Goal: Transaction & Acquisition: Register for event/course

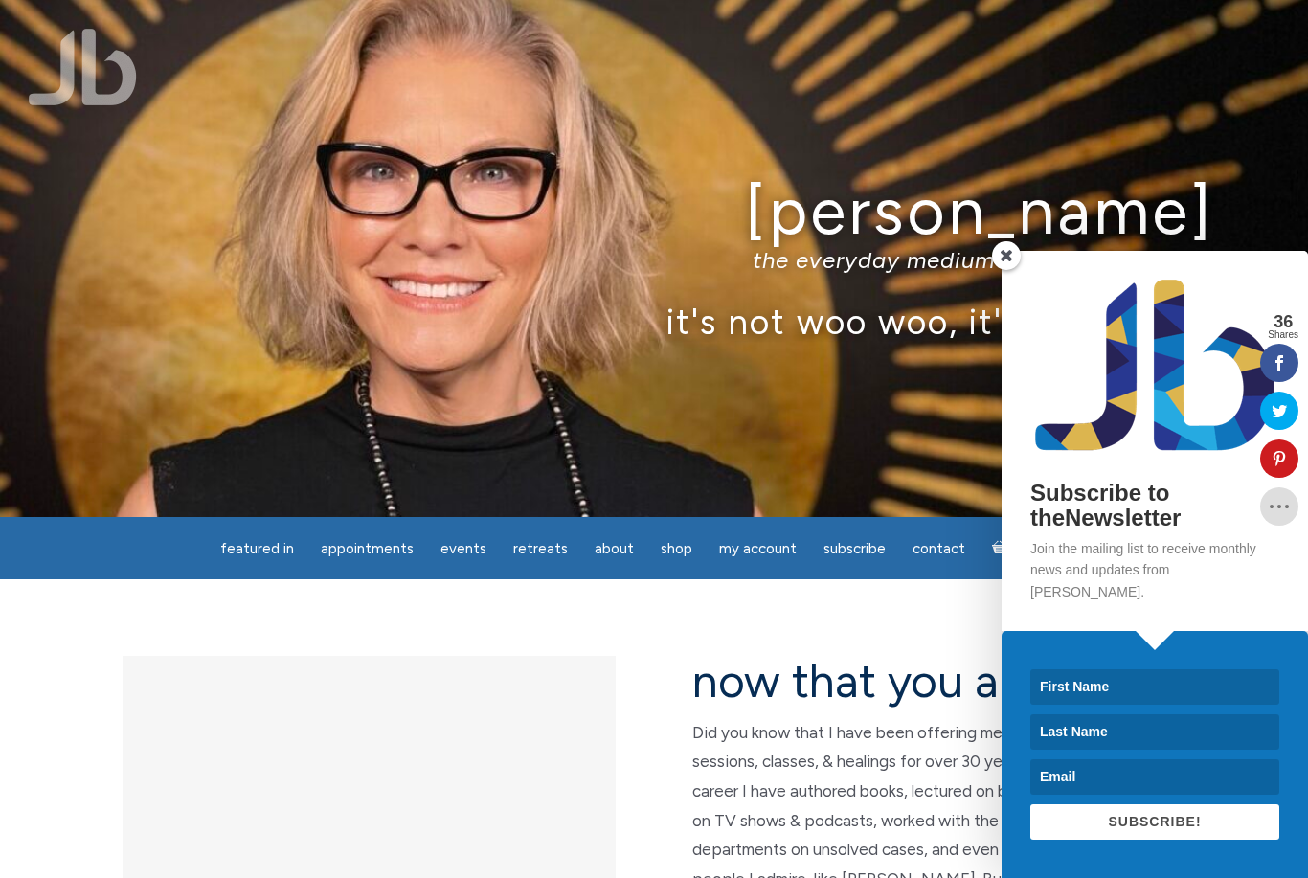
click at [1015, 270] on span at bounding box center [1006, 255] width 29 height 29
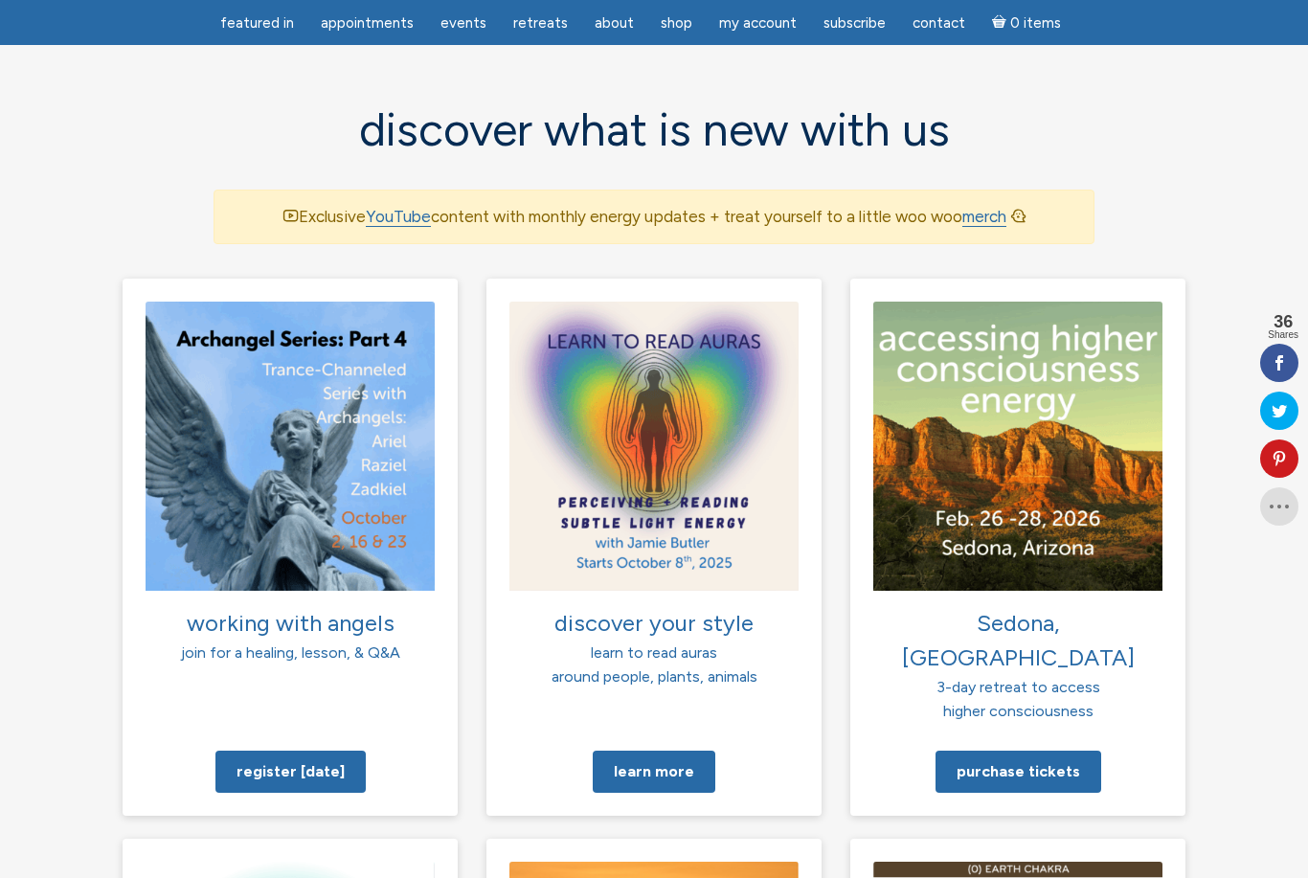
scroll to position [1209, 0]
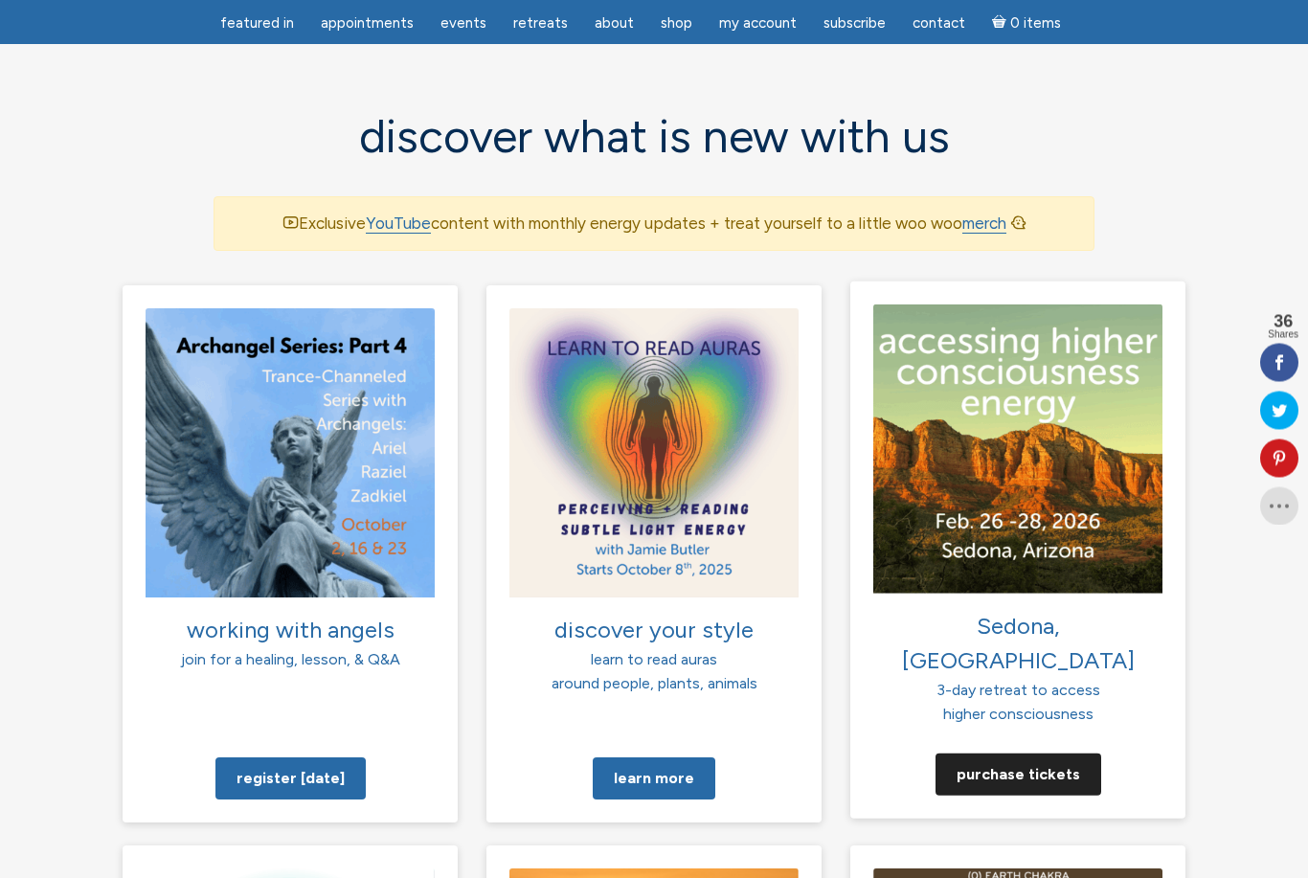
click at [1037, 753] on link "Purchase tickets" at bounding box center [1018, 774] width 166 height 42
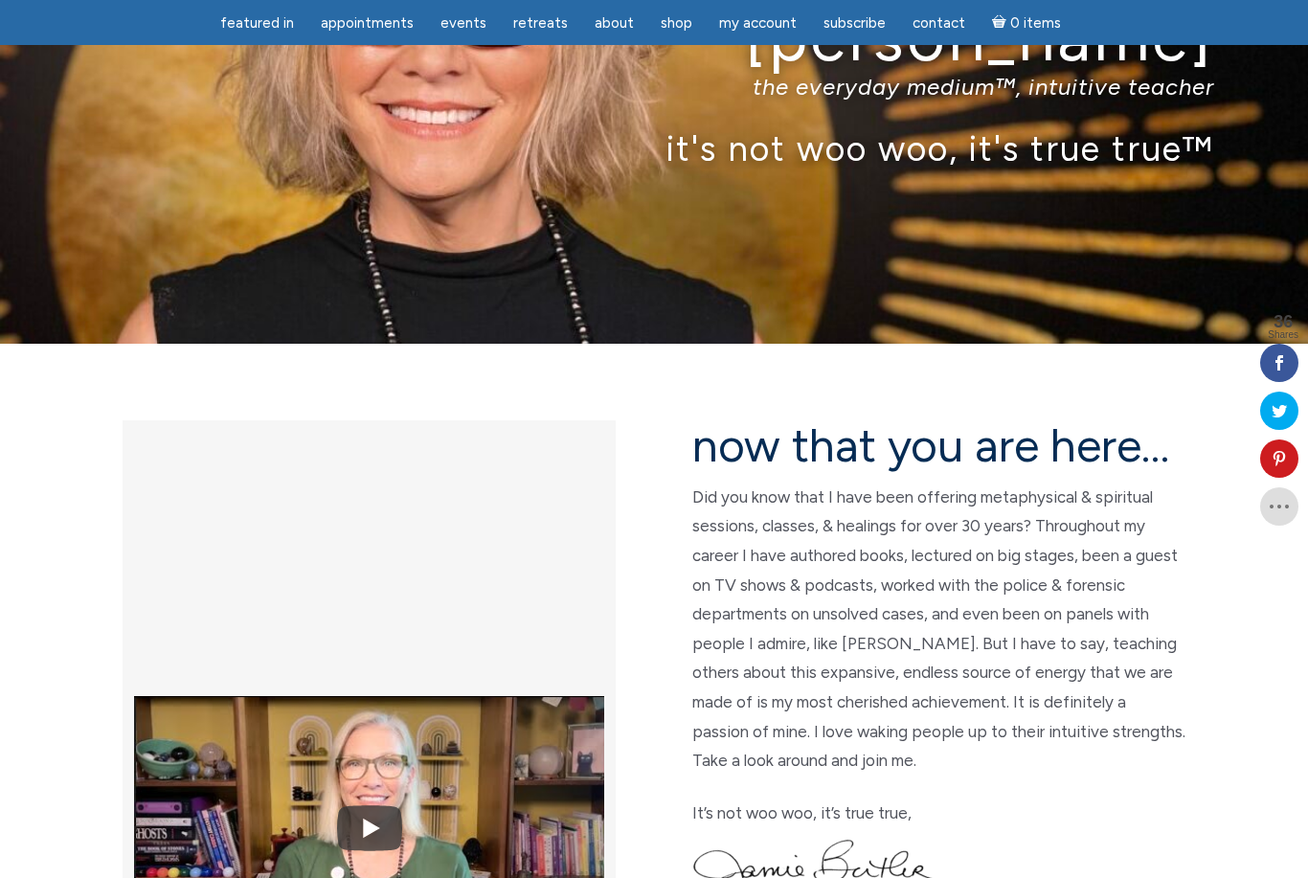
scroll to position [0, 0]
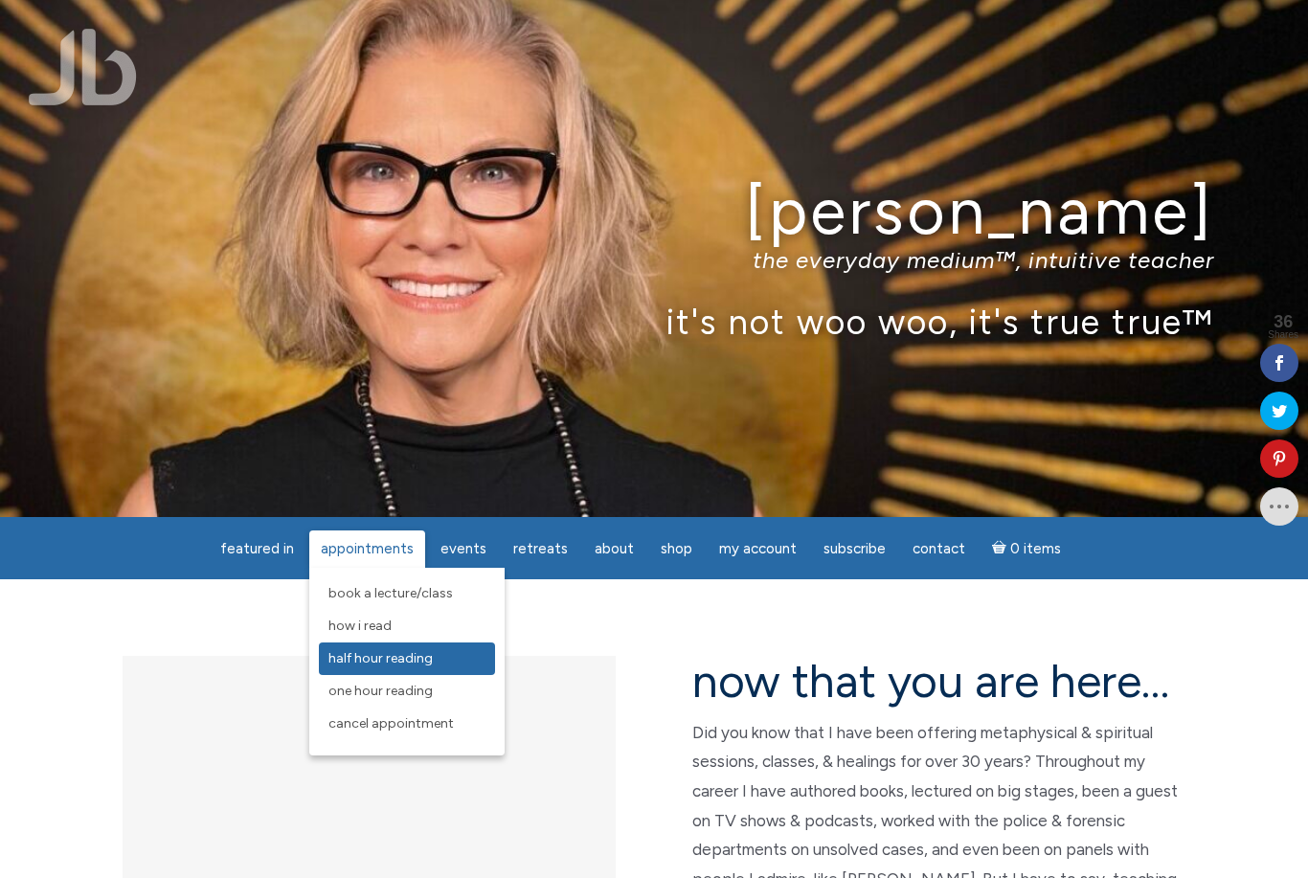
click at [392, 647] on link "Half Hour Reading" at bounding box center [407, 658] width 176 height 33
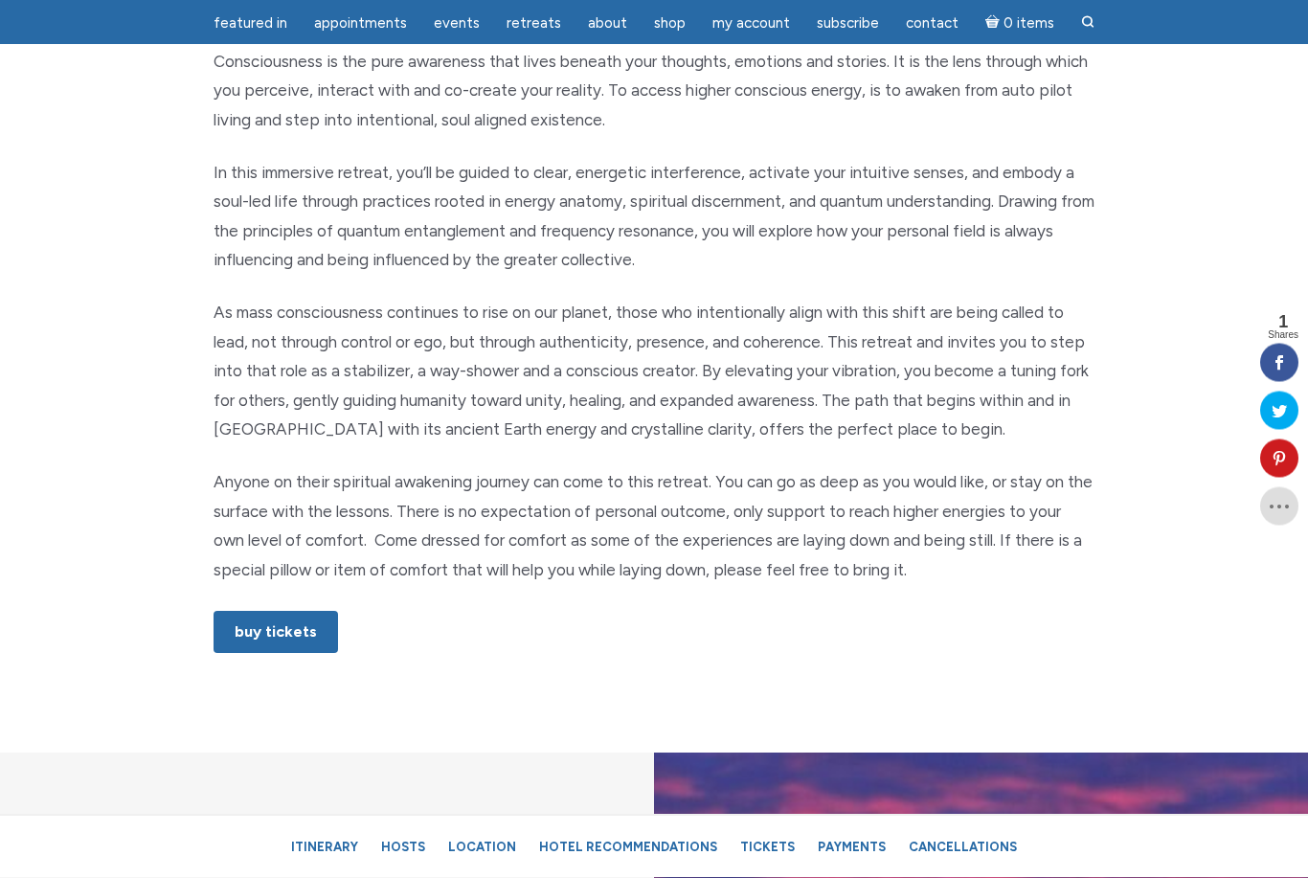
scroll to position [865, 0]
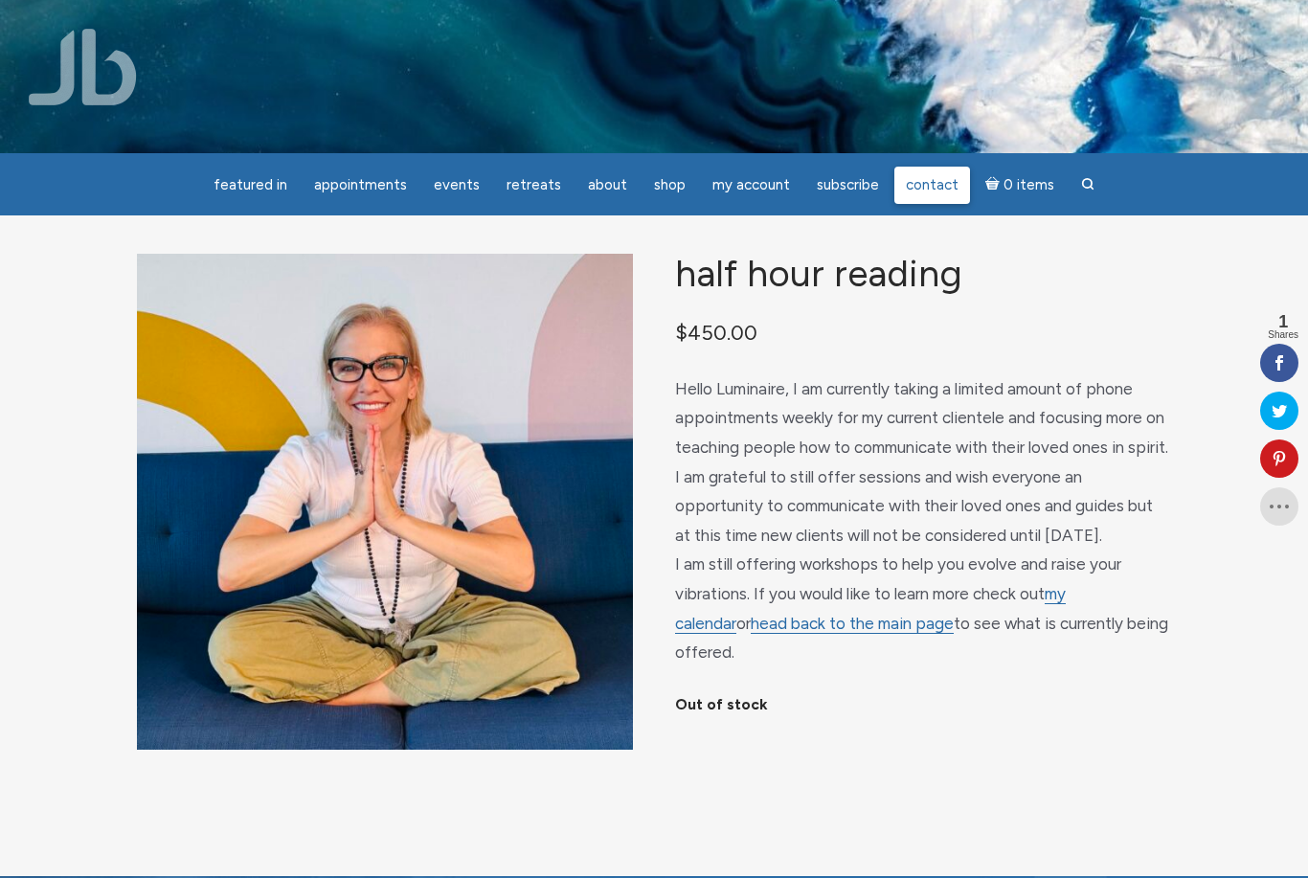
click at [924, 190] on span "Contact" at bounding box center [932, 184] width 53 height 17
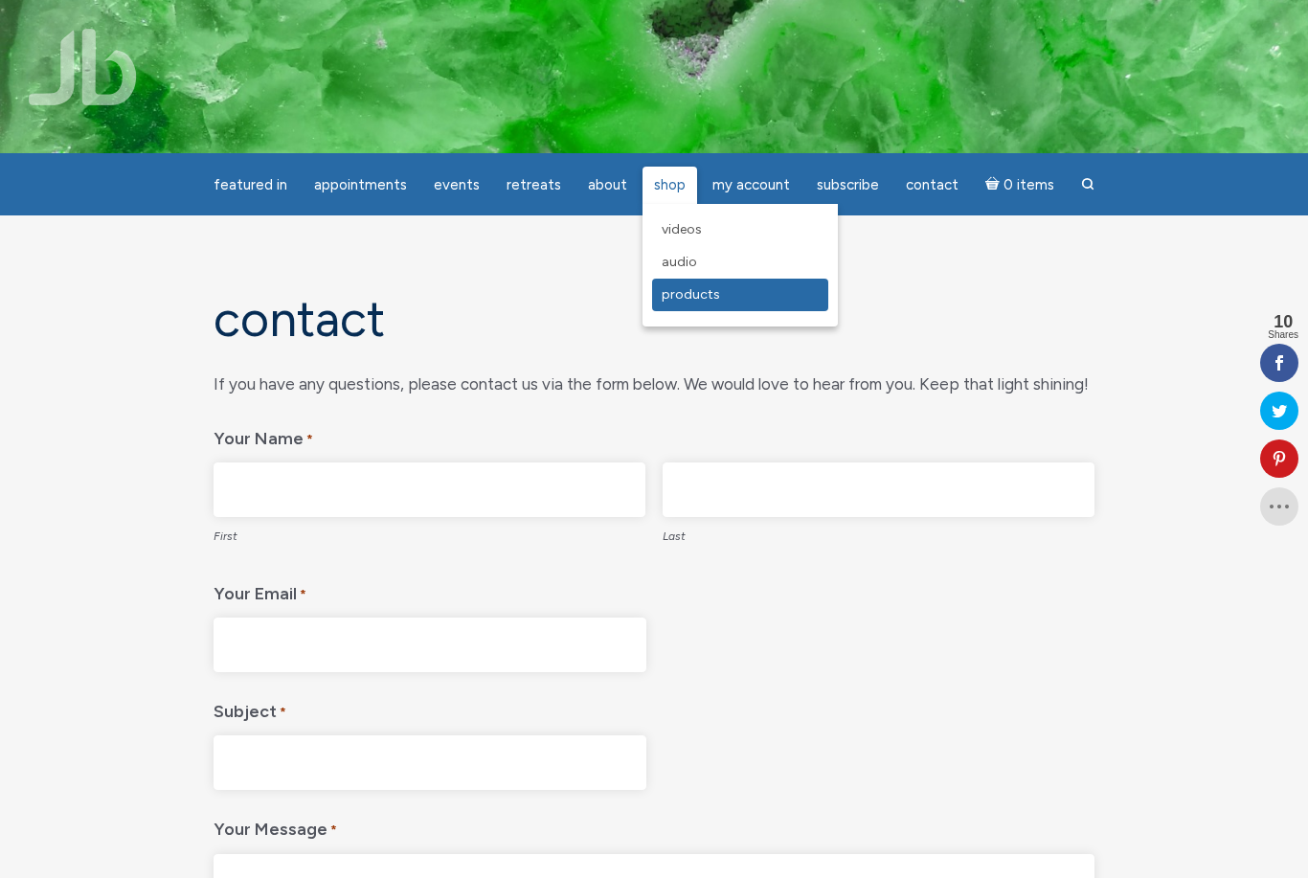
click at [684, 292] on span "Products" at bounding box center [691, 294] width 58 height 16
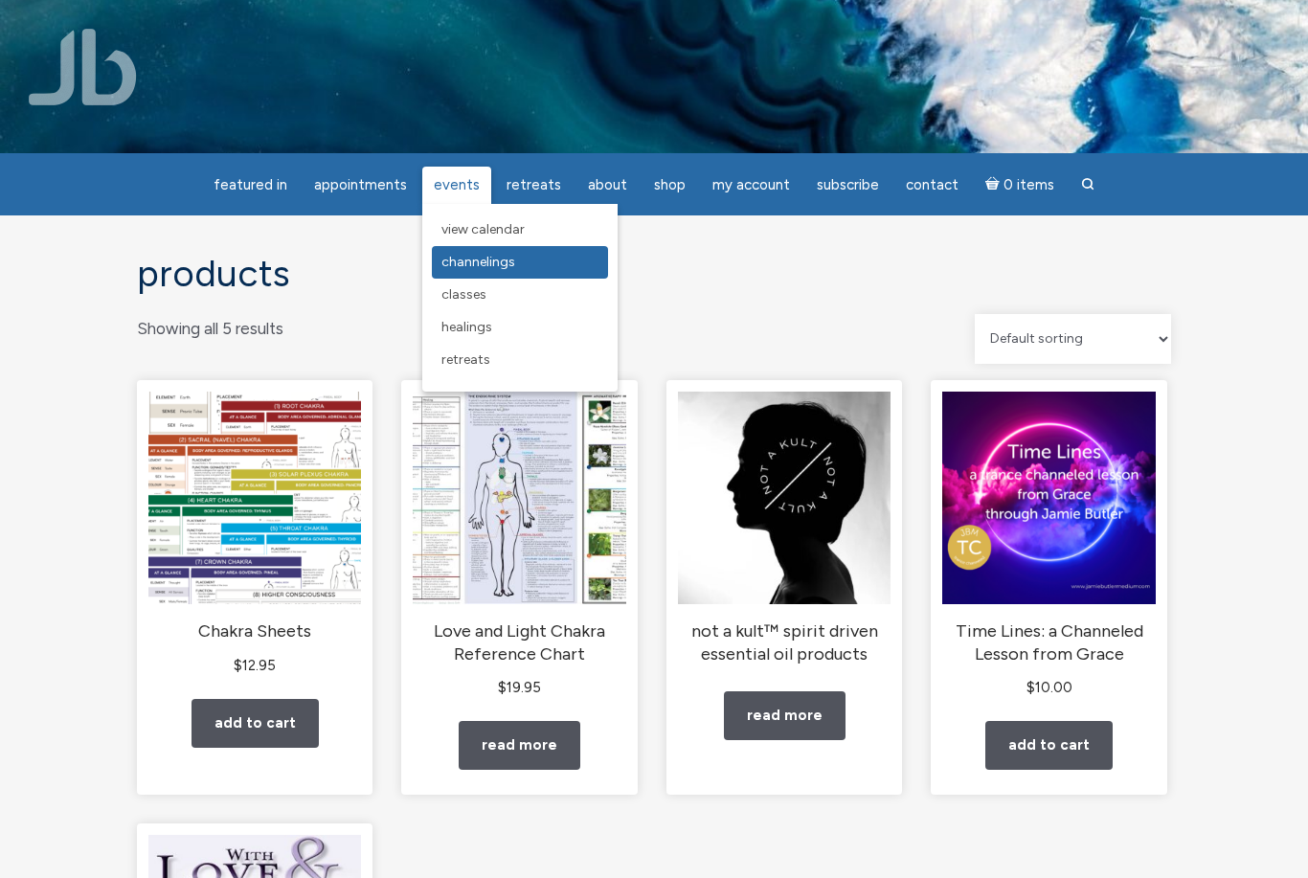
click at [483, 268] on span "Channelings" at bounding box center [478, 262] width 74 height 16
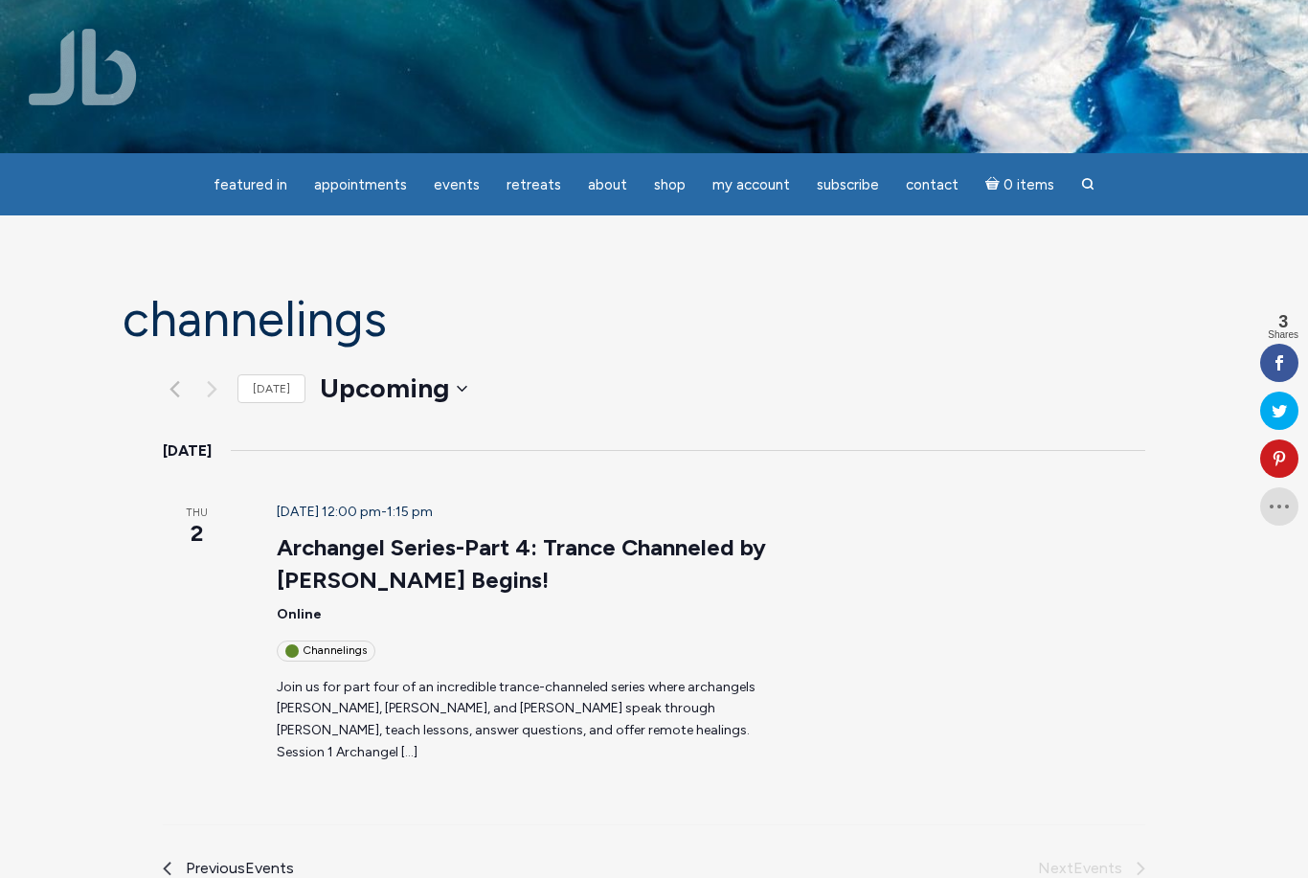
click at [191, 856] on span "Previous Events" at bounding box center [240, 868] width 108 height 25
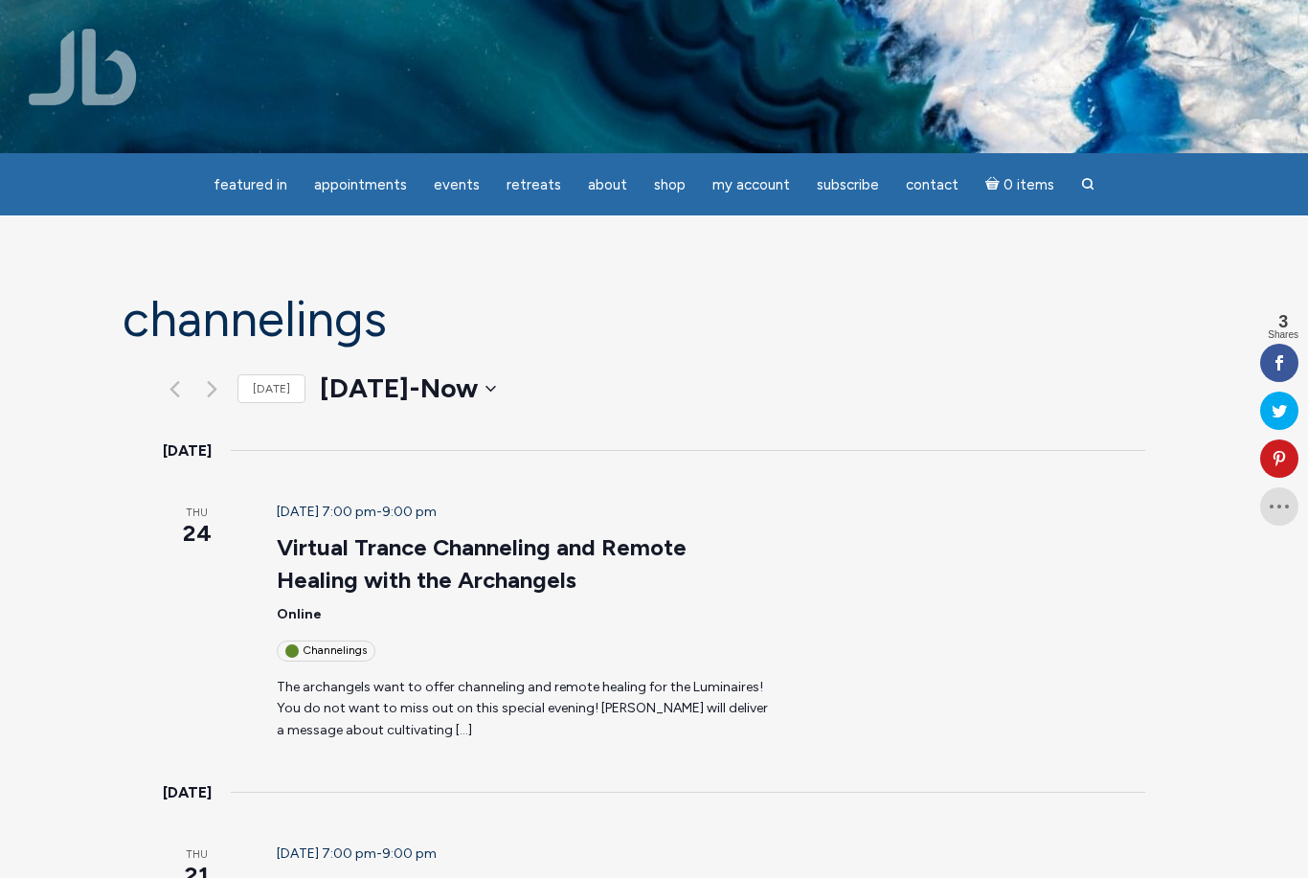
click at [315, 640] on div "Channelings" at bounding box center [326, 650] width 99 height 20
click at [542, 533] on link "Virtual Trance Channeling and Remote Healing with the Archangels" at bounding box center [482, 563] width 410 height 61
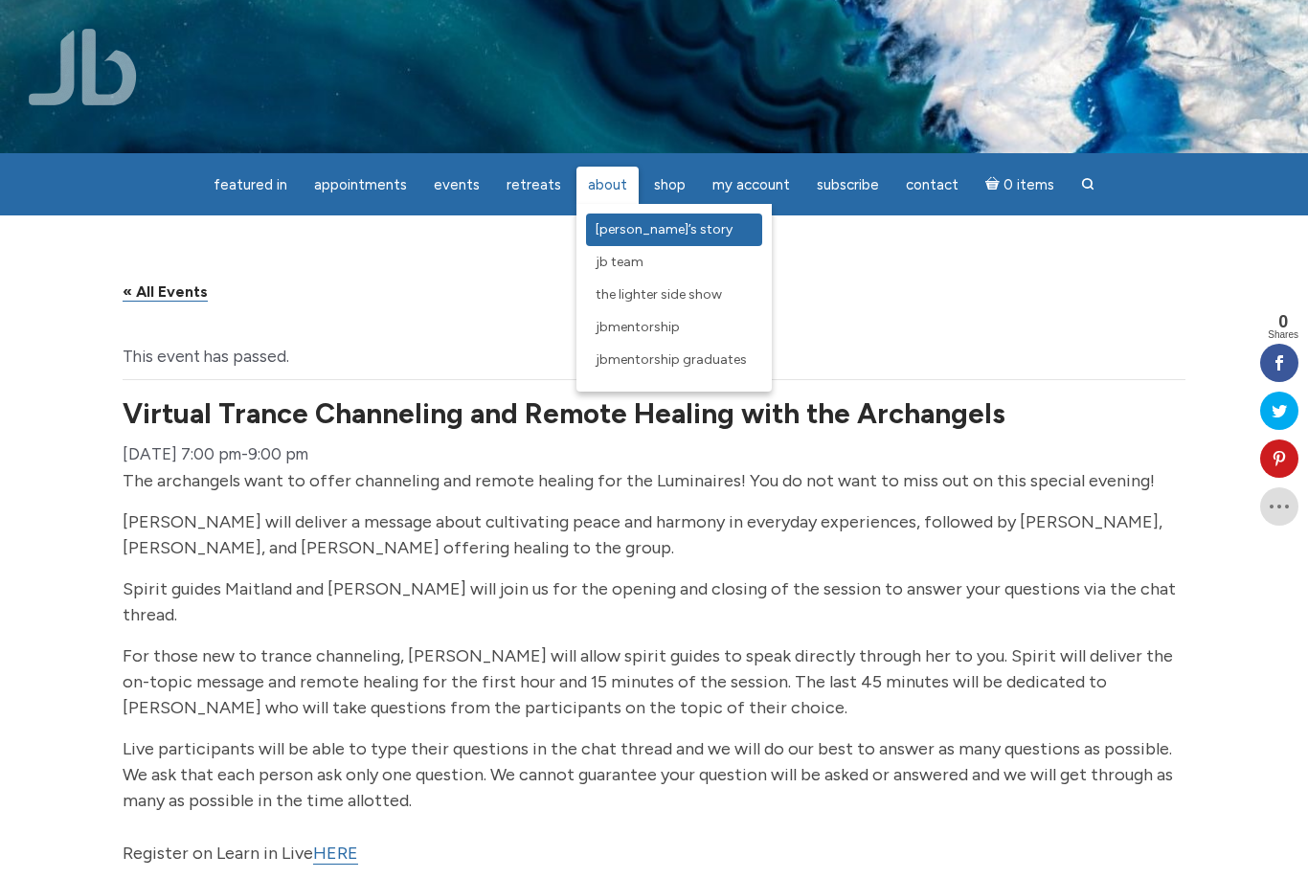
click at [618, 230] on span "[PERSON_NAME]’s Story" at bounding box center [663, 229] width 137 height 16
